Goal: Task Accomplishment & Management: Manage account settings

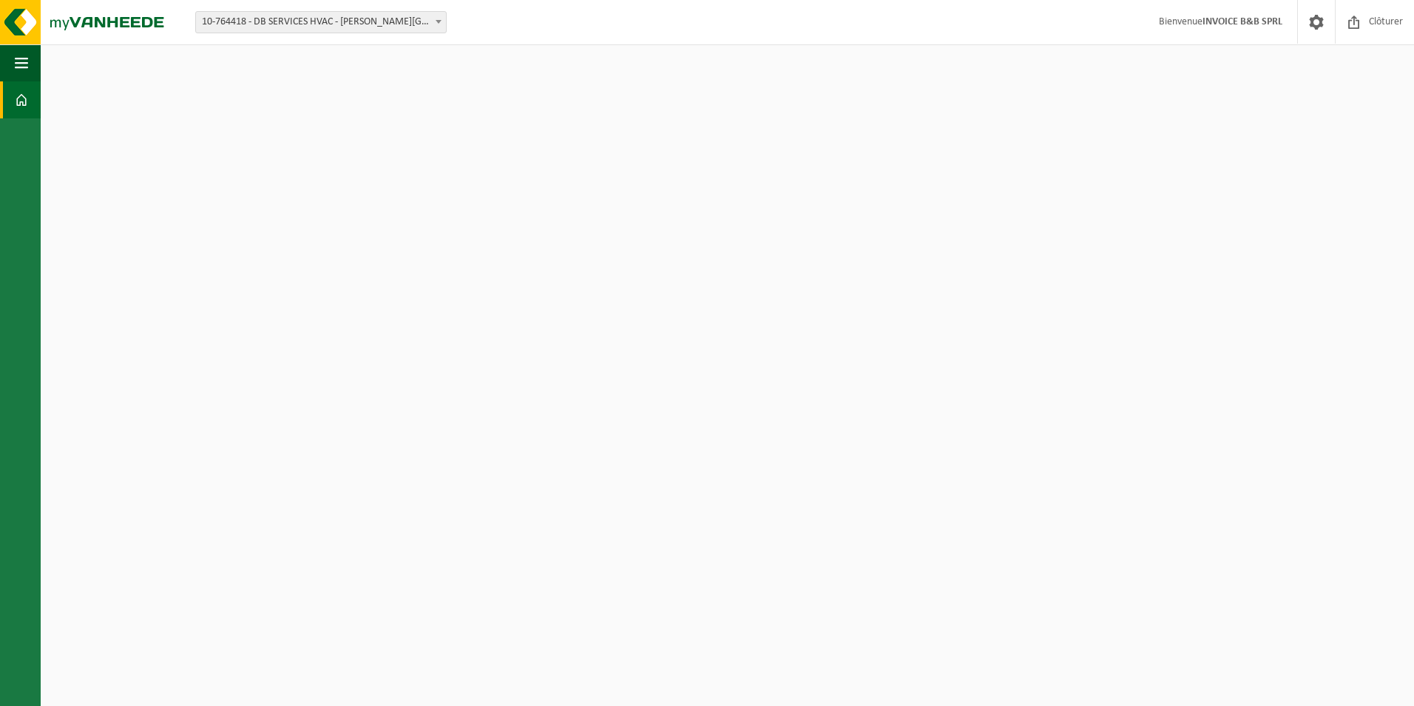
select select "12499"
click at [419, 24] on span "10-764418 - DB SERVICES HVAC - [PERSON_NAME][GEOGRAPHIC_DATA]" at bounding box center [321, 22] width 250 height 21
click at [145, 16] on img at bounding box center [89, 22] width 178 height 44
click at [405, 24] on span "10-735779 - DB SERVICES SRL - [GEOGRAPHIC_DATA]" at bounding box center [321, 22] width 250 height 21
select select "12499"
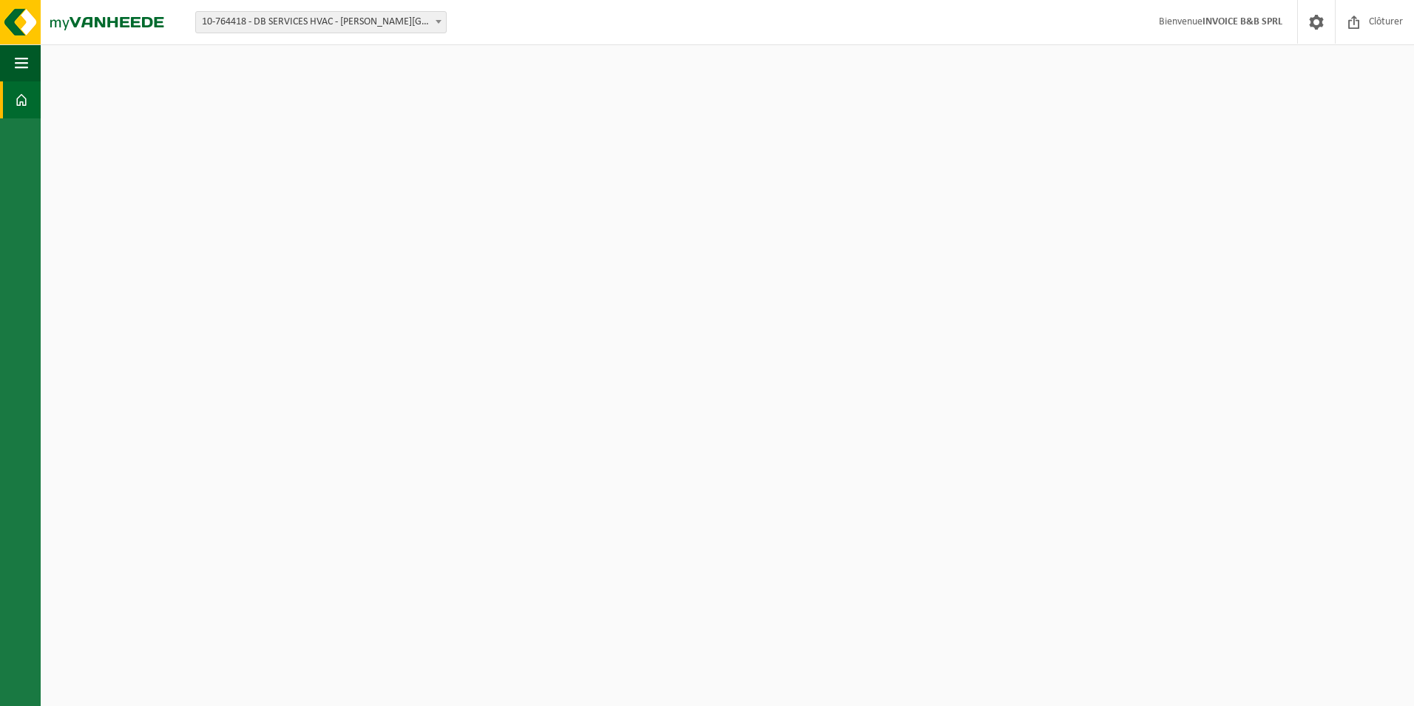
click at [26, 92] on span at bounding box center [21, 99] width 13 height 37
click at [36, 18] on img at bounding box center [89, 22] width 178 height 44
click at [28, 24] on img at bounding box center [89, 22] width 178 height 44
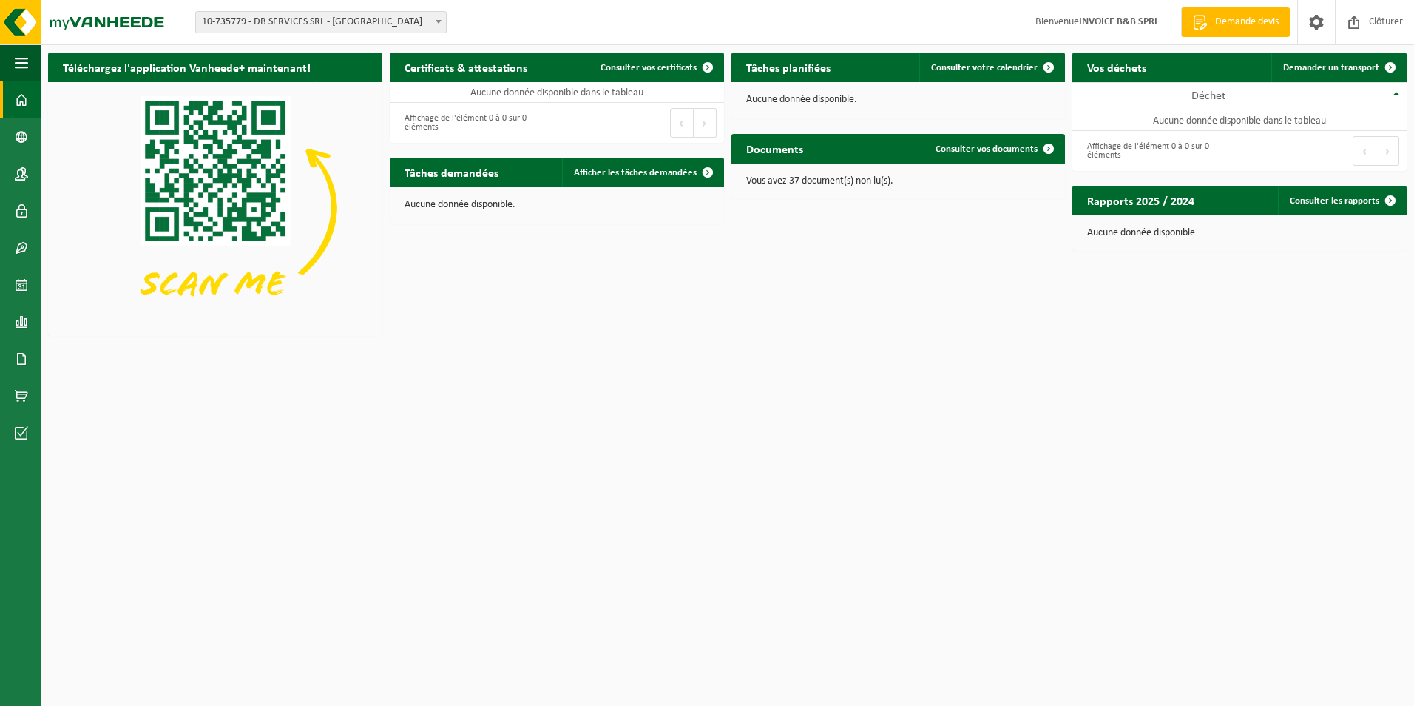
click at [396, 25] on span "10-735779 - DB SERVICES SRL - [GEOGRAPHIC_DATA]" at bounding box center [321, 22] width 250 height 21
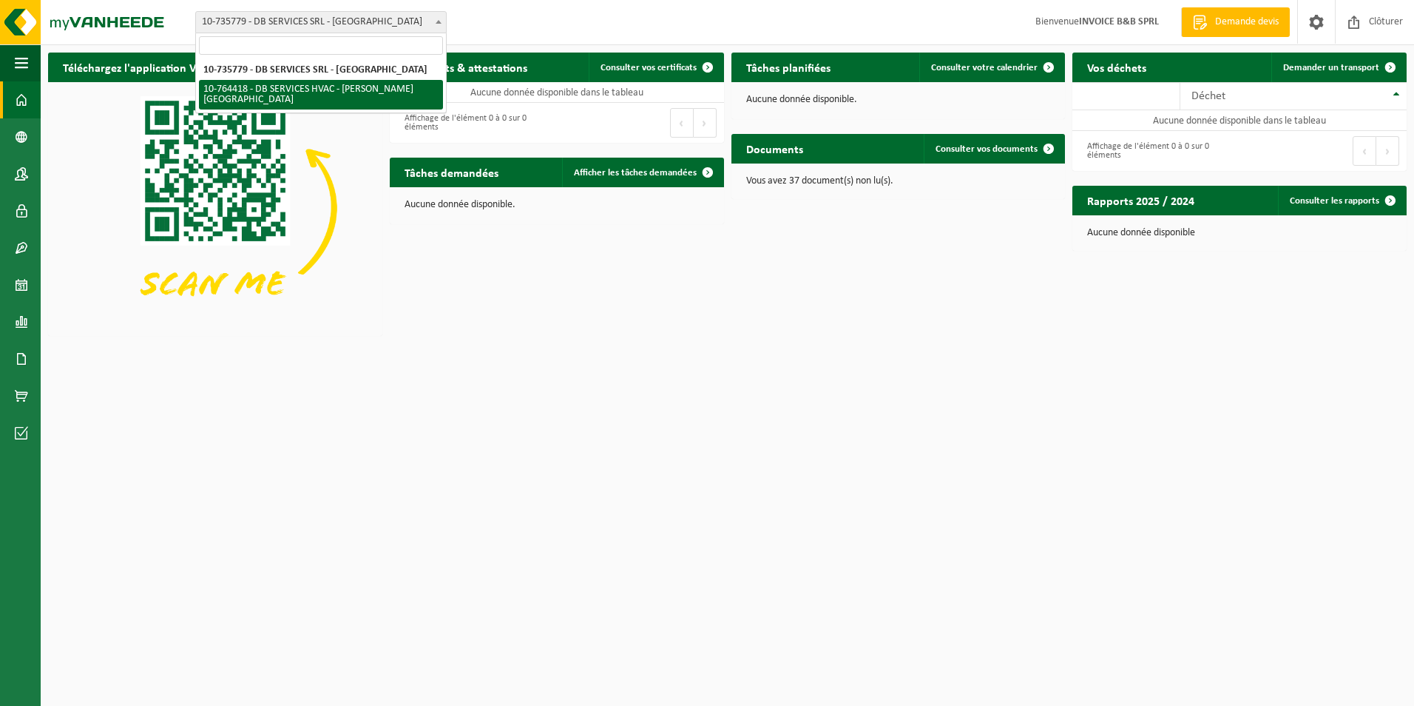
select select "12499"
